Goal: Task Accomplishment & Management: Manage account settings

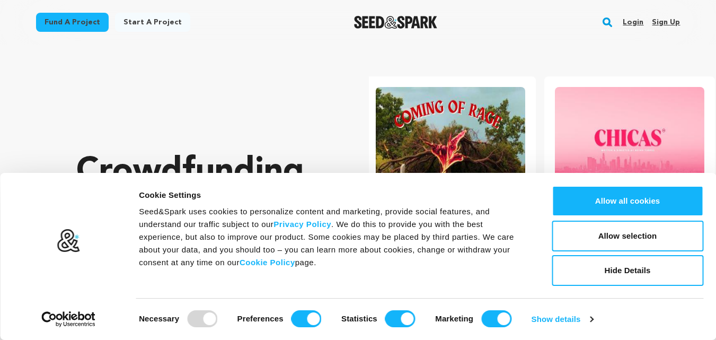
scroll to position [0, 188]
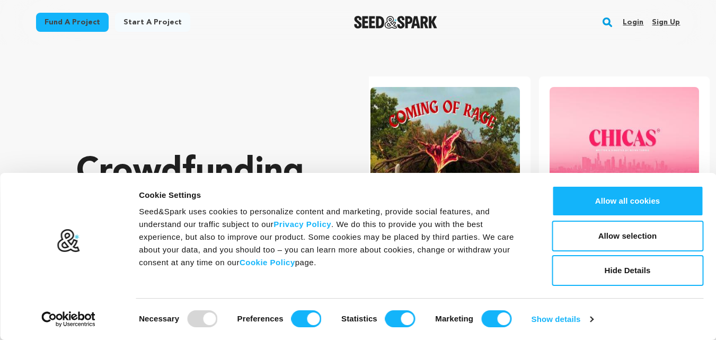
click at [667, 20] on link "Sign up" at bounding box center [666, 22] width 28 height 17
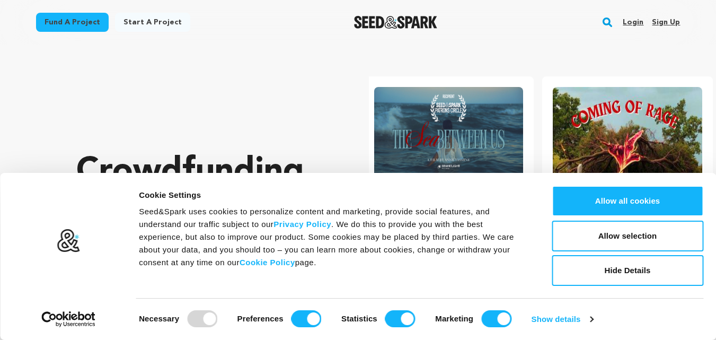
scroll to position [0, 0]
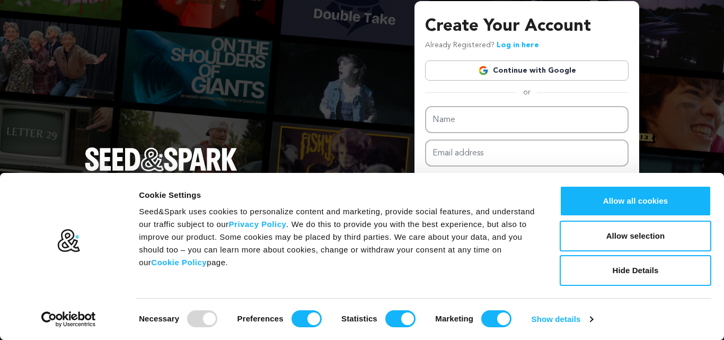
click at [547, 68] on link "Continue with Google" at bounding box center [527, 70] width 204 height 20
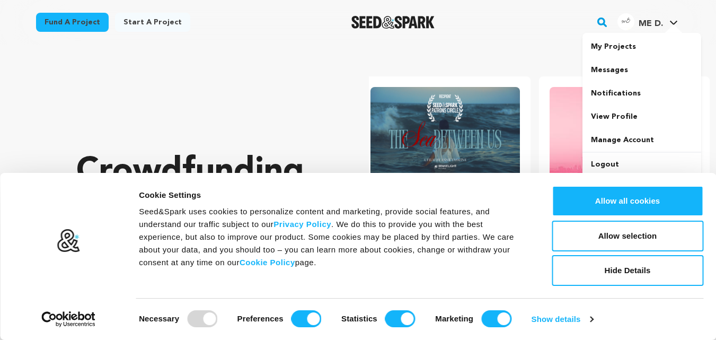
click at [632, 27] on img "ME D.'s Profile" at bounding box center [626, 21] width 17 height 17
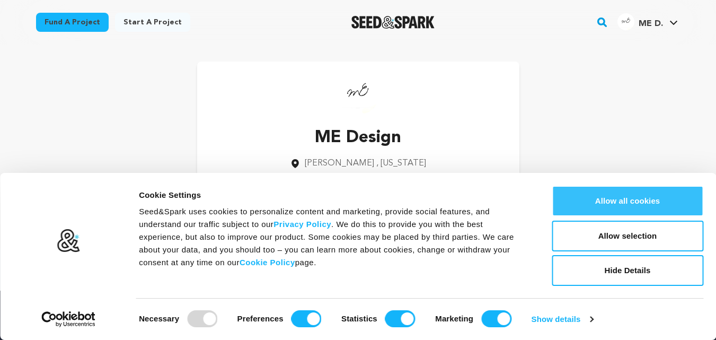
click at [636, 205] on button "Allow all cookies" at bounding box center [628, 201] width 152 height 31
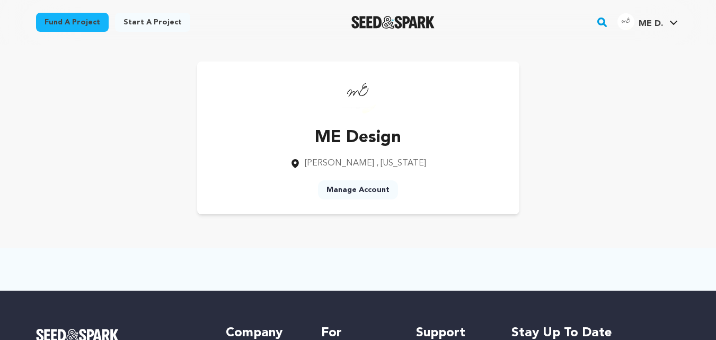
click at [365, 191] on link "Manage Account" at bounding box center [358, 189] width 80 height 19
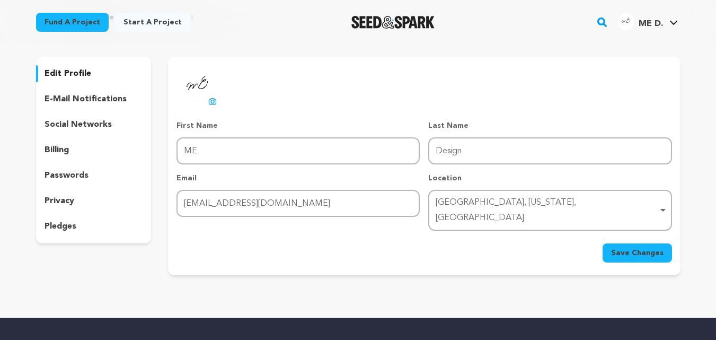
scroll to position [53, 0]
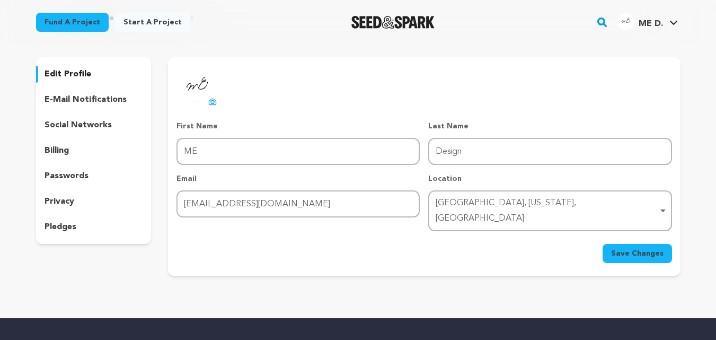
click at [76, 125] on p "social networks" at bounding box center [78, 125] width 67 height 13
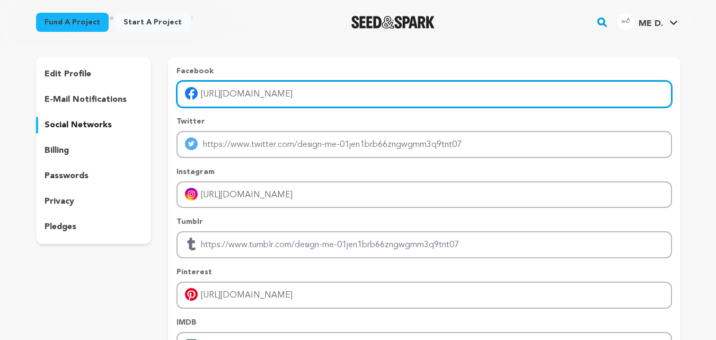
click at [232, 94] on input "[URL][DOMAIN_NAME]" at bounding box center [424, 94] width 495 height 27
click at [307, 95] on input "[URL][DOMAIN_NAME]" at bounding box center [424, 94] width 495 height 27
paste input "[URL][DOMAIN_NAME]"
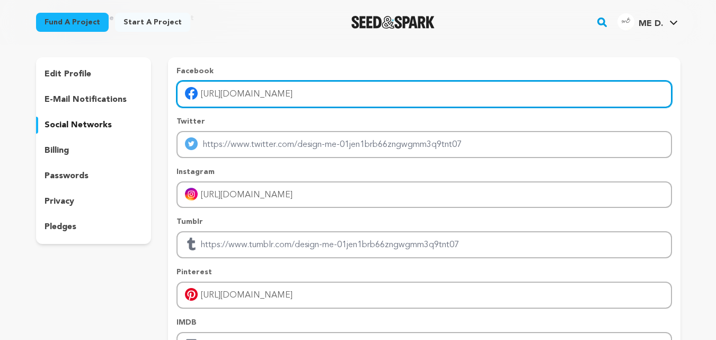
type input "[URL][DOMAIN_NAME]"
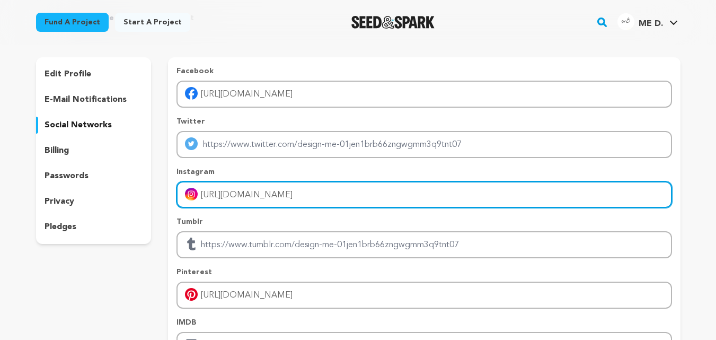
click at [256, 196] on input "[URL][DOMAIN_NAME]" at bounding box center [424, 194] width 495 height 27
paste input "[URL][DOMAIN_NAME]"
type input "https://www.inhttps://[DOMAIN_NAME][URL][DOMAIN_NAME]"
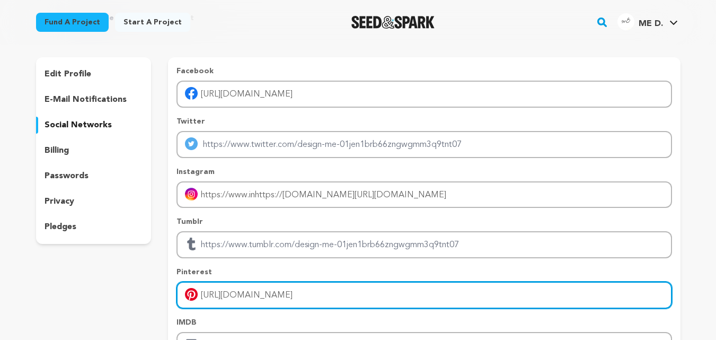
click at [229, 302] on input "[URL][DOMAIN_NAME]" at bounding box center [424, 294] width 495 height 27
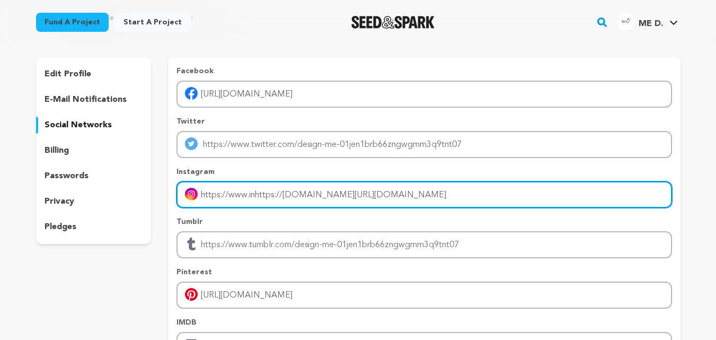
click at [328, 194] on input "https://www.inhttps://[DOMAIN_NAME][URL][DOMAIN_NAME]" at bounding box center [424, 194] width 495 height 27
paste input "[URL][DOMAIN_NAME]"
type input "[URL][DOMAIN_NAME]"
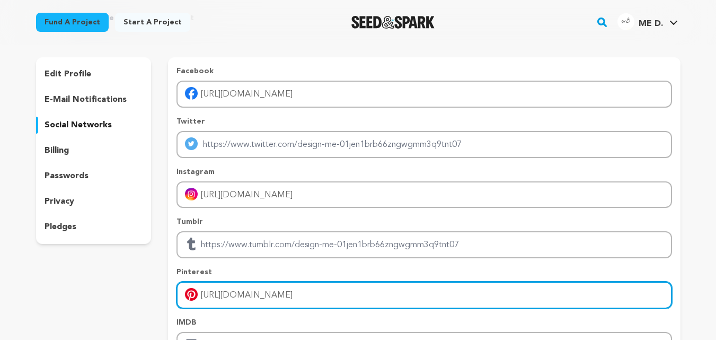
click at [253, 285] on input "[URL][DOMAIN_NAME]" at bounding box center [424, 294] width 495 height 27
click at [376, 294] on input "[URL][DOMAIN_NAME]" at bounding box center [424, 294] width 495 height 27
paste input "[URL][DOMAIN_NAME]"
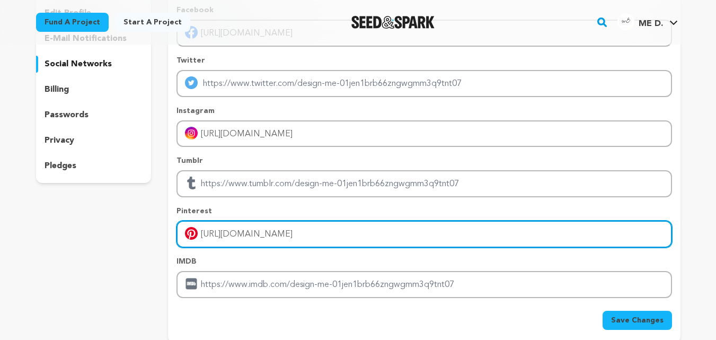
scroll to position [159, 0]
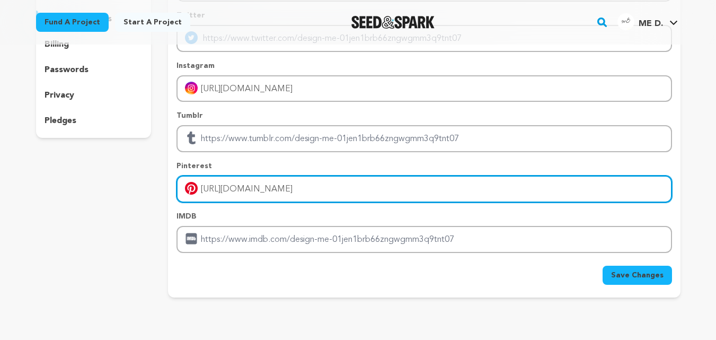
type input "[URL][DOMAIN_NAME]"
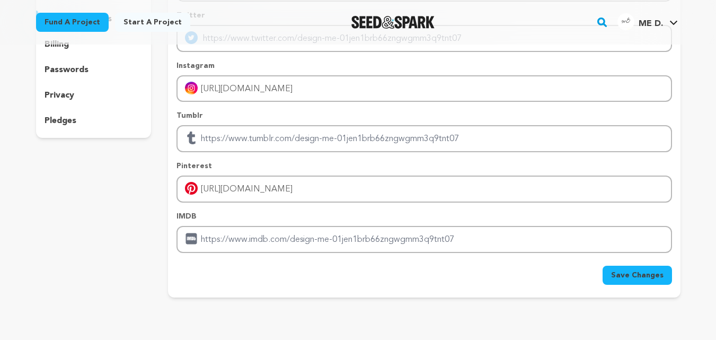
click at [632, 276] on span "Save Changes" at bounding box center [637, 275] width 52 height 11
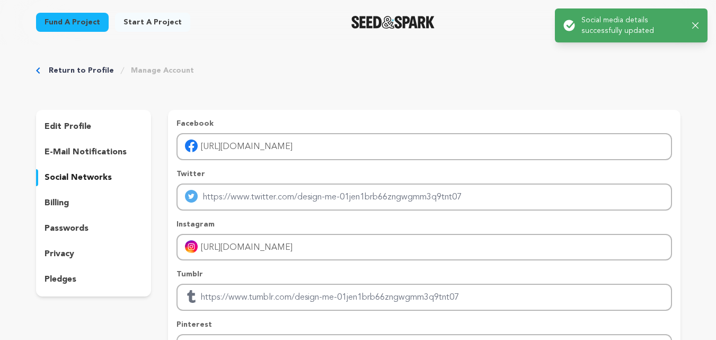
scroll to position [0, 0]
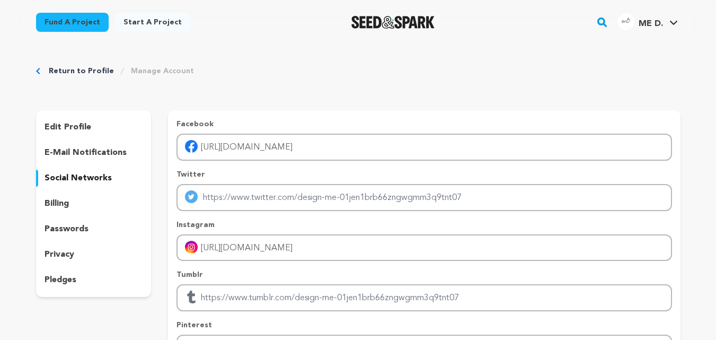
click at [67, 129] on p "edit profile" at bounding box center [68, 127] width 47 height 13
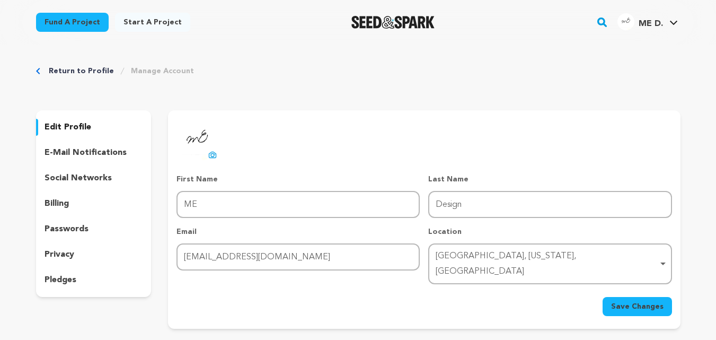
click at [644, 28] on span "ME D." at bounding box center [651, 24] width 24 height 8
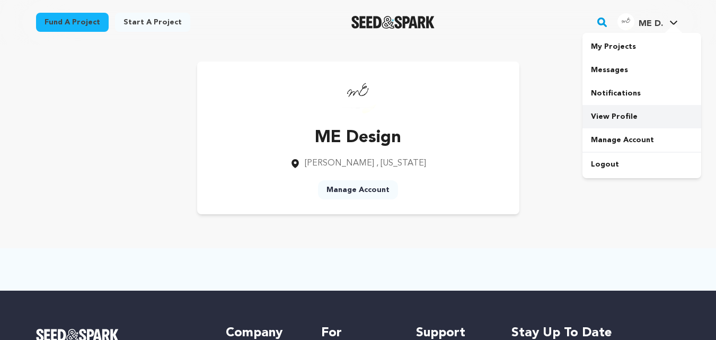
click at [634, 115] on link "View Profile" at bounding box center [642, 116] width 119 height 23
click at [355, 80] on img at bounding box center [358, 93] width 42 height 42
click at [362, 93] on img at bounding box center [358, 93] width 42 height 42
click at [630, 117] on link "View Profile" at bounding box center [642, 116] width 119 height 23
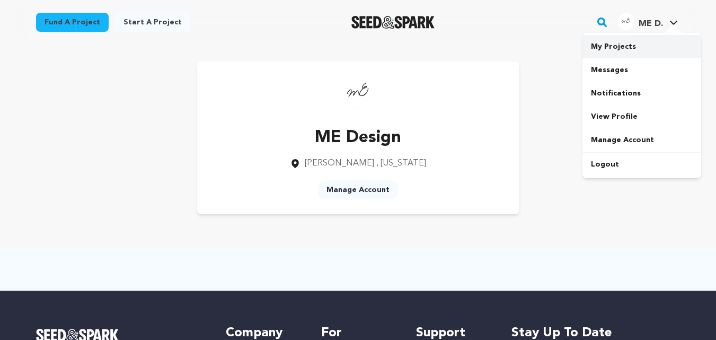
click at [623, 48] on link "My Projects" at bounding box center [642, 46] width 119 height 23
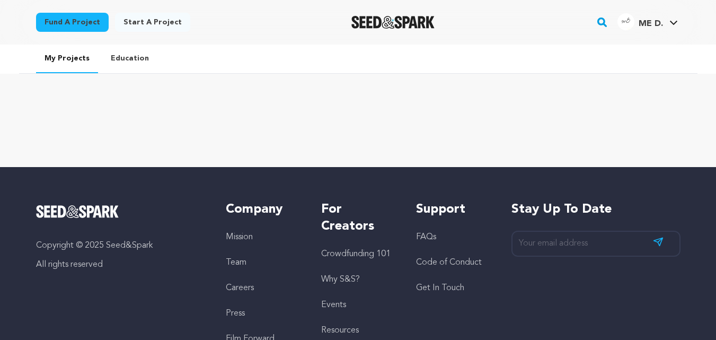
click at [650, 26] on span "ME D." at bounding box center [651, 24] width 24 height 8
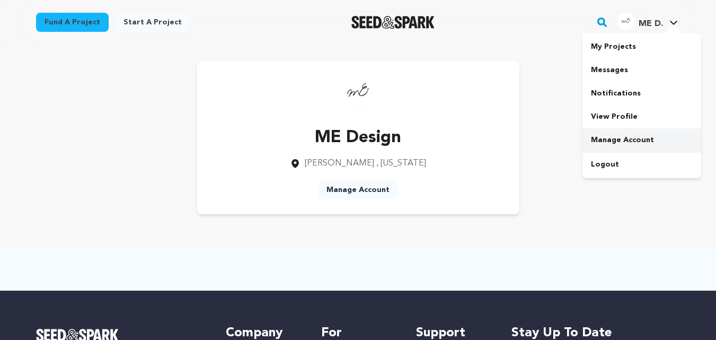
click at [631, 139] on link "Manage Account" at bounding box center [642, 139] width 119 height 23
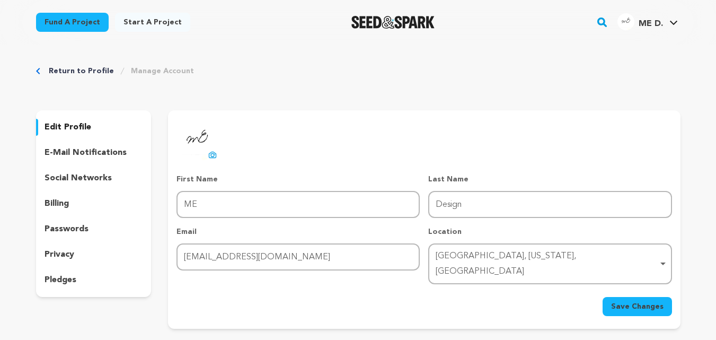
click at [54, 125] on p "edit profile" at bounding box center [68, 127] width 47 height 13
click at [84, 153] on p "e-mail notifications" at bounding box center [86, 152] width 82 height 13
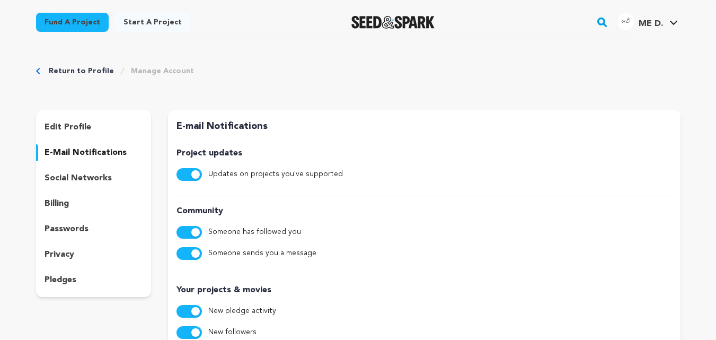
click at [82, 178] on p "social networks" at bounding box center [78, 178] width 67 height 13
